Goal: Check status

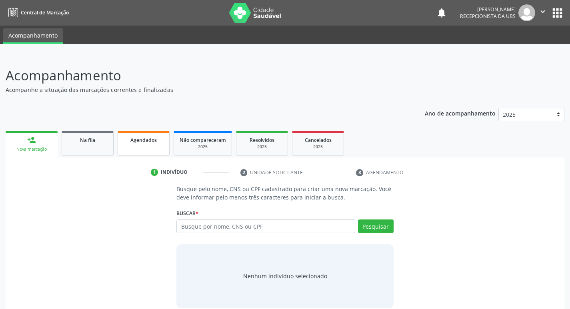
click at [154, 143] on span "Agendados" at bounding box center [143, 140] width 26 height 7
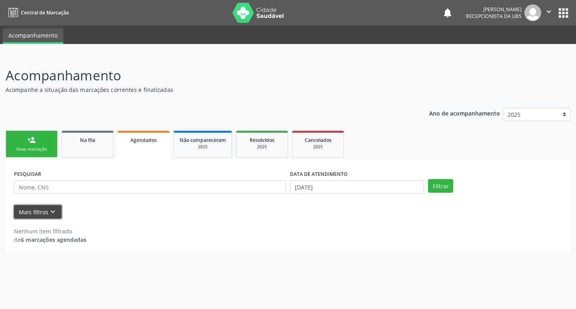
click at [32, 213] on button "Mais filtros keyboard_arrow_down" at bounding box center [38, 212] width 48 height 14
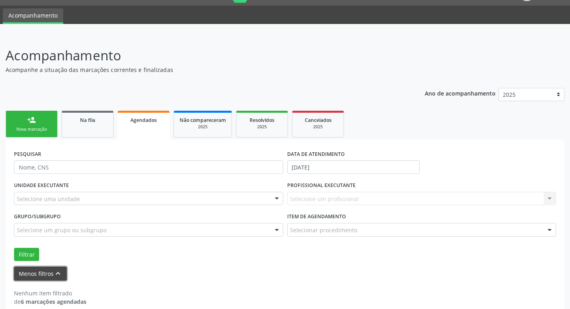
scroll to position [31, 0]
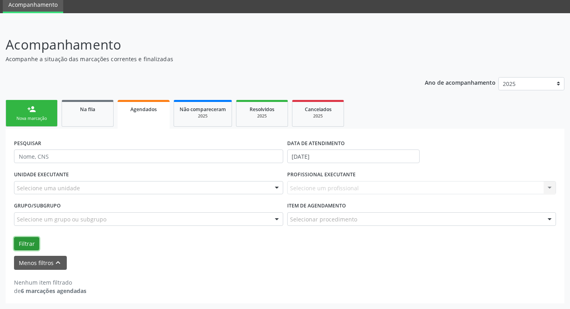
click at [21, 244] on button "Filtrar" at bounding box center [26, 244] width 25 height 14
click at [342, 157] on input "[DATE]" at bounding box center [353, 157] width 132 height 14
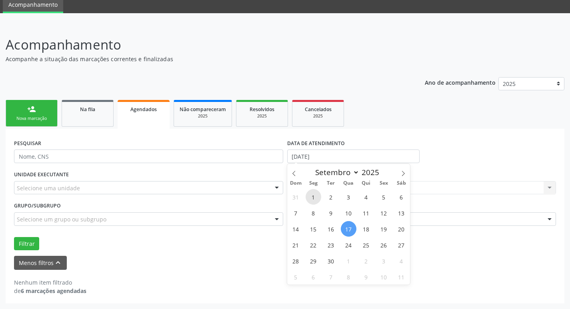
click at [313, 198] on span "1" at bounding box center [314, 197] width 16 height 16
type input "[DATE]"
click at [295, 170] on span at bounding box center [294, 171] width 14 height 14
select select "7"
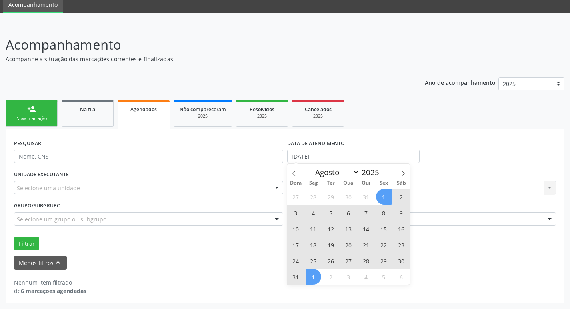
click at [381, 198] on span "1" at bounding box center [384, 197] width 16 height 16
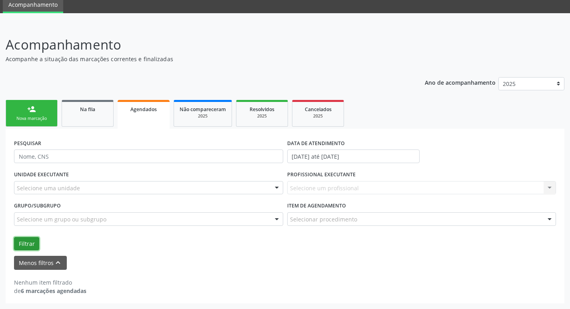
click at [28, 241] on button "Filtrar" at bounding box center [26, 244] width 25 height 14
click at [401, 154] on input "[DATE] até [DATE]" at bounding box center [353, 157] width 132 height 14
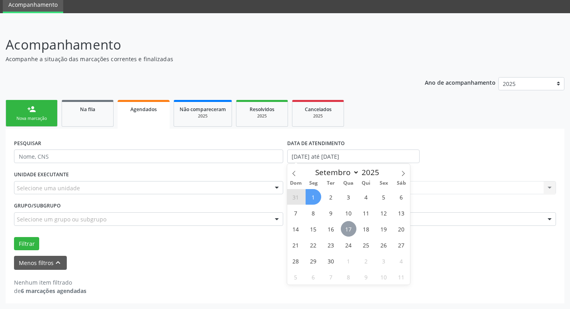
click at [347, 228] on span "17" at bounding box center [349, 229] width 16 height 16
type input "[DATE]"
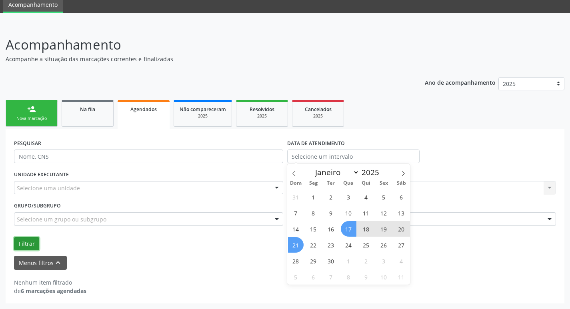
click at [23, 241] on button "Filtrar" at bounding box center [26, 244] width 25 height 14
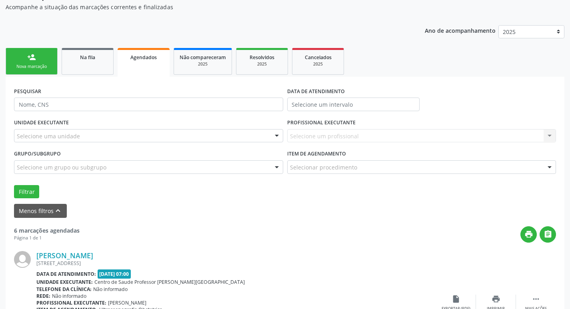
scroll to position [0, 0]
